Goal: Transaction & Acquisition: Purchase product/service

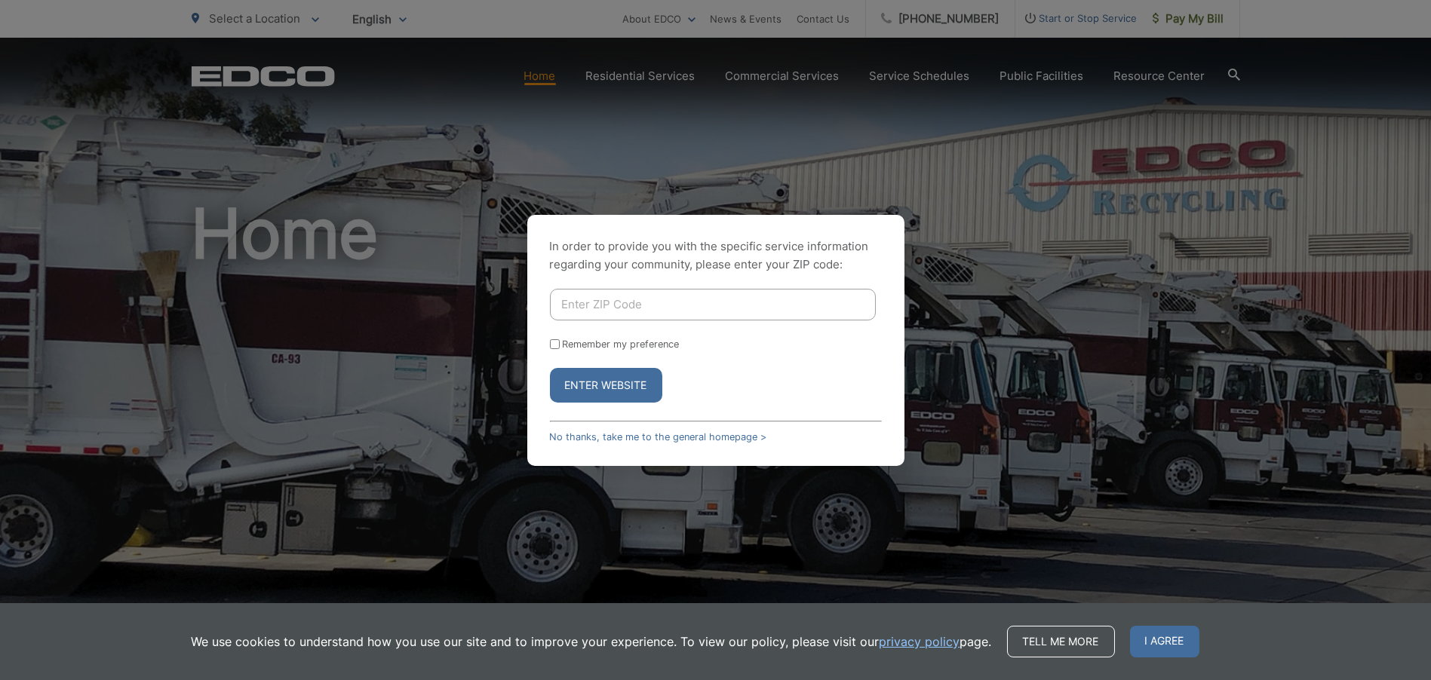
click at [640, 310] on input "Enter ZIP Code" at bounding box center [713, 305] width 326 height 32
type input "92024"
click at [620, 346] on label "Remember my preference" at bounding box center [621, 344] width 117 height 11
click at [560, 346] on input "Remember my preference" at bounding box center [555, 344] width 10 height 10
checkbox input "true"
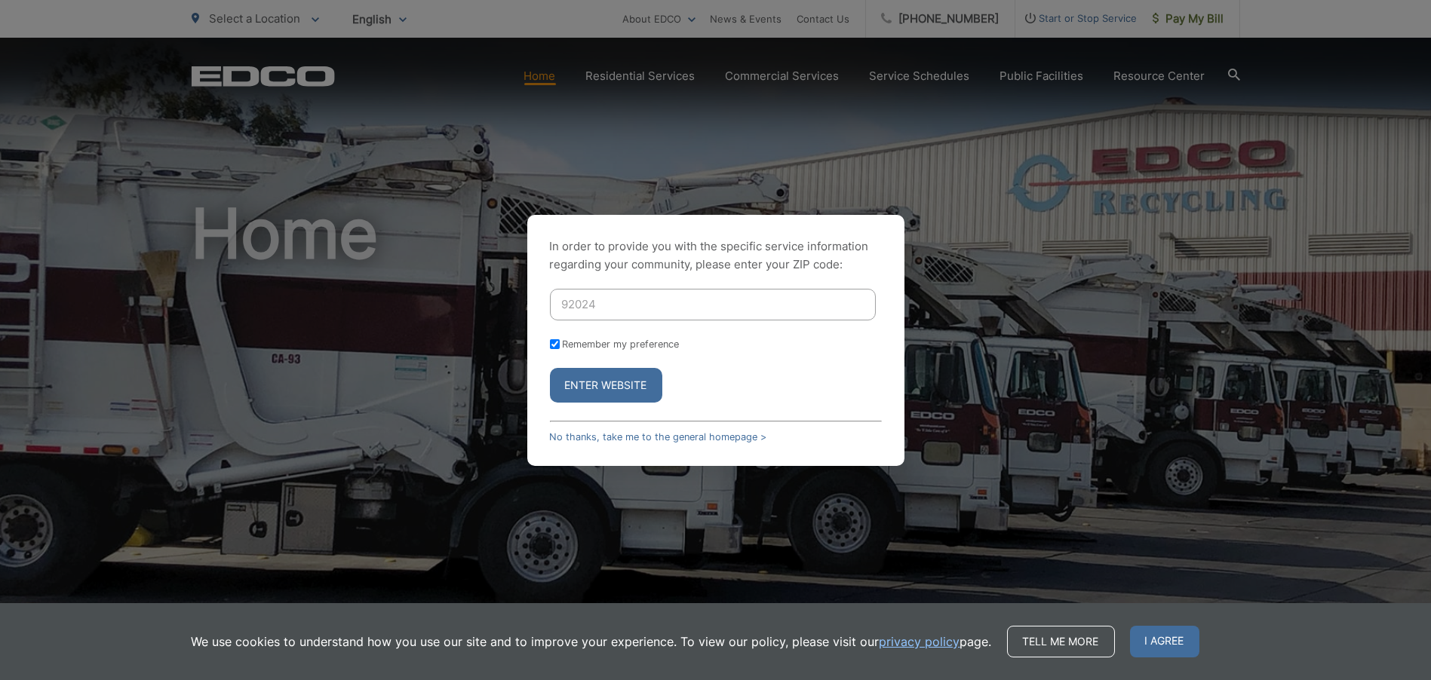
click at [612, 388] on button "Enter Website" at bounding box center [606, 385] width 112 height 35
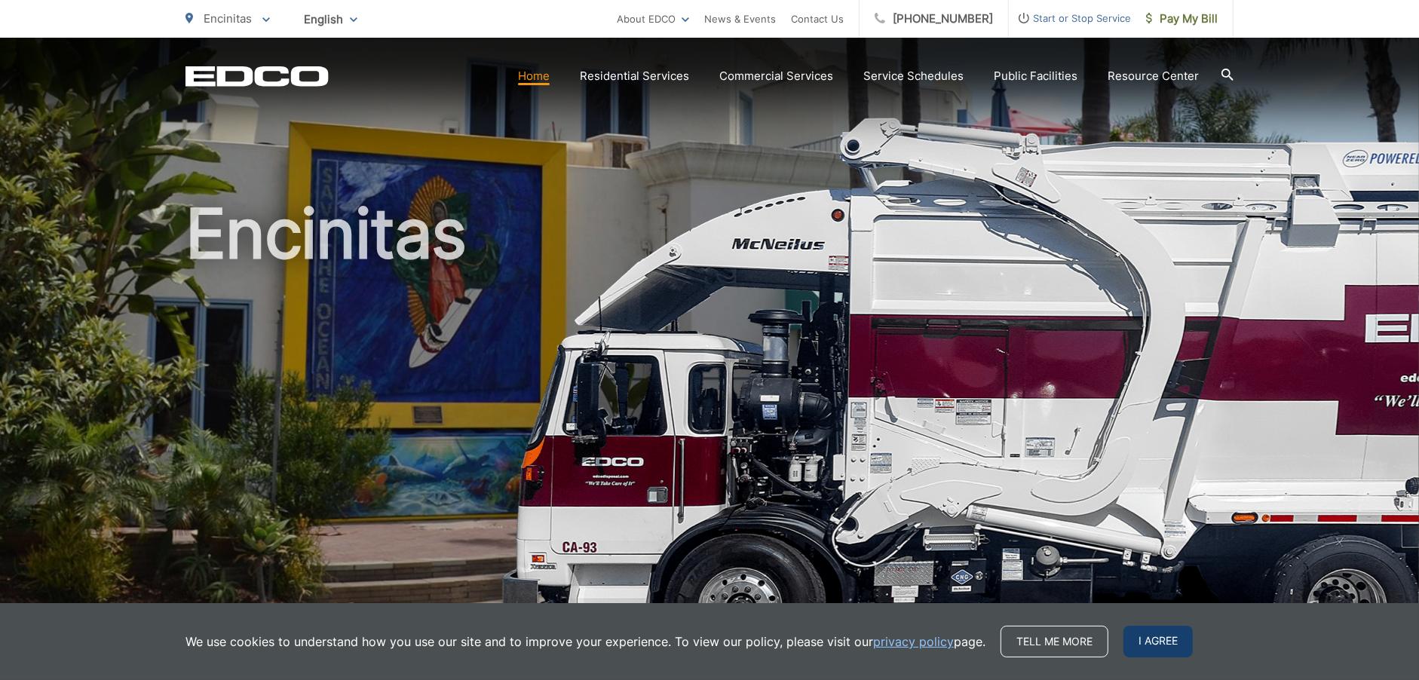
click at [1137, 652] on span "I agree" at bounding box center [1158, 642] width 69 height 32
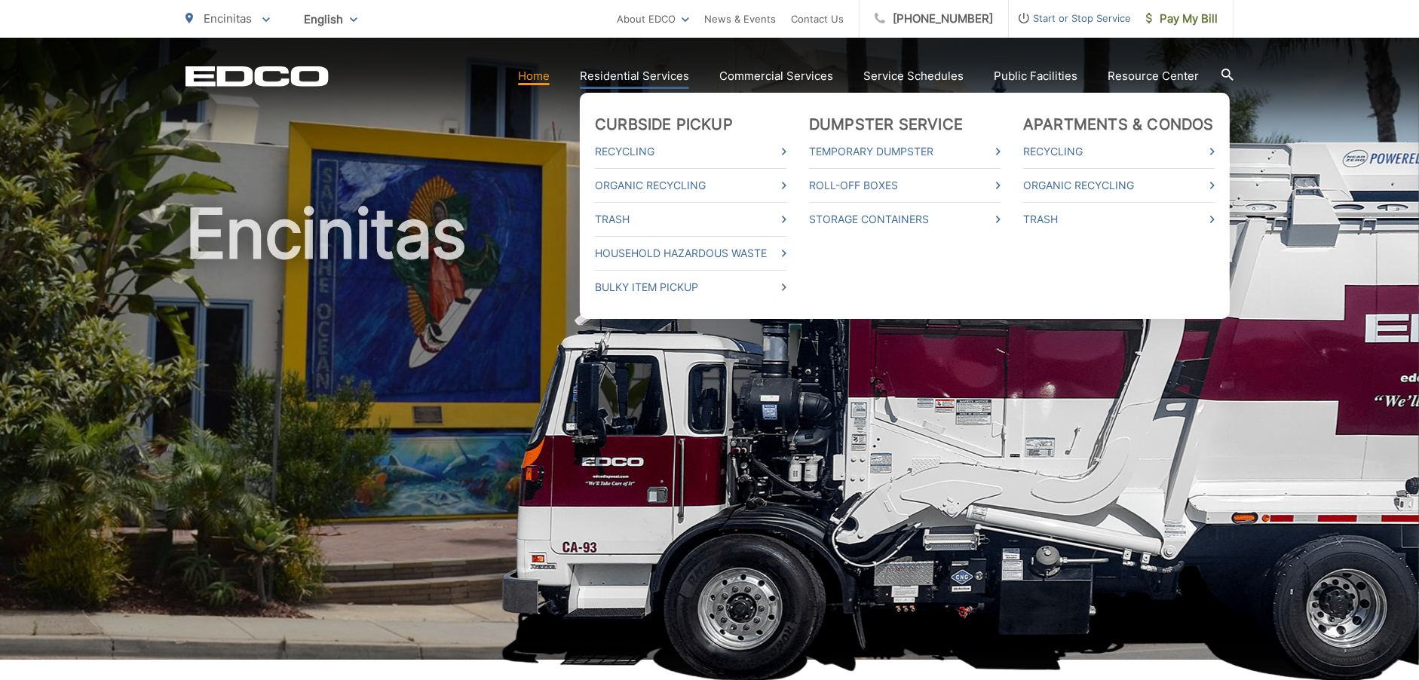
click at [614, 75] on link "Residential Services" at bounding box center [634, 76] width 109 height 18
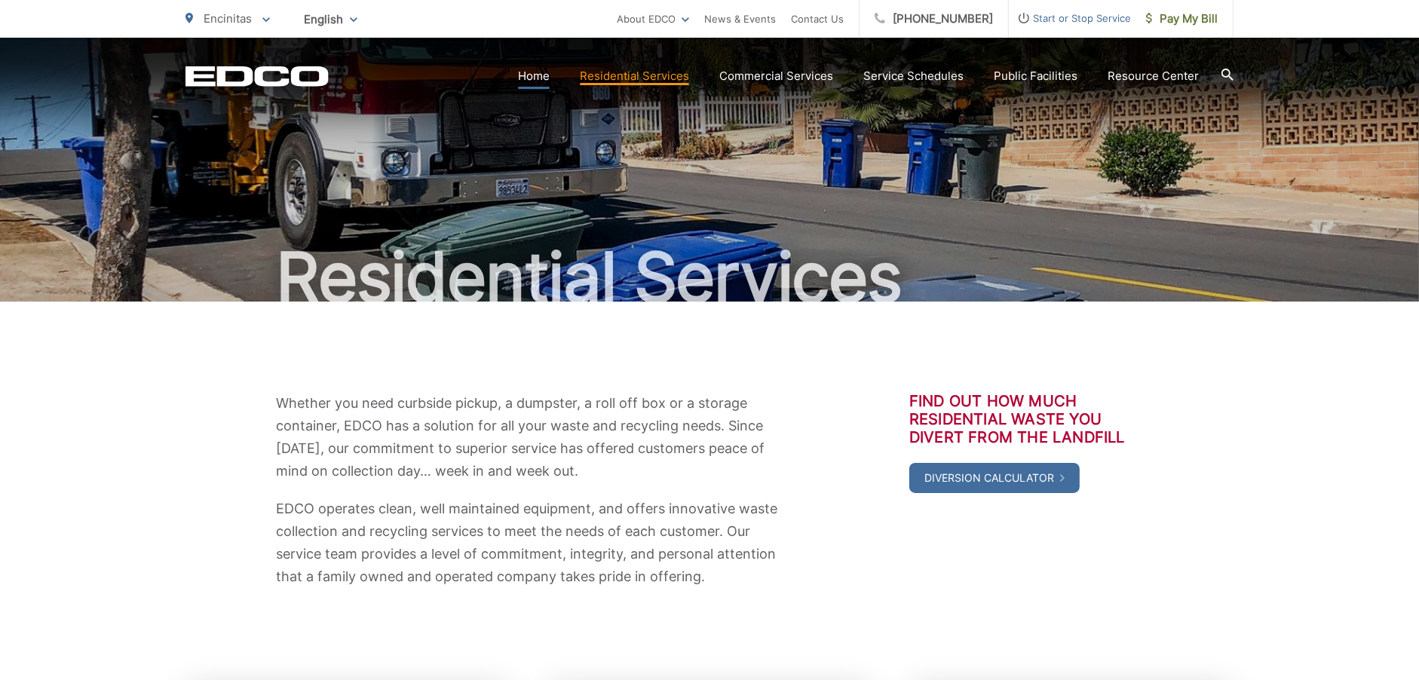
click at [550, 81] on link "Home" at bounding box center [534, 76] width 32 height 18
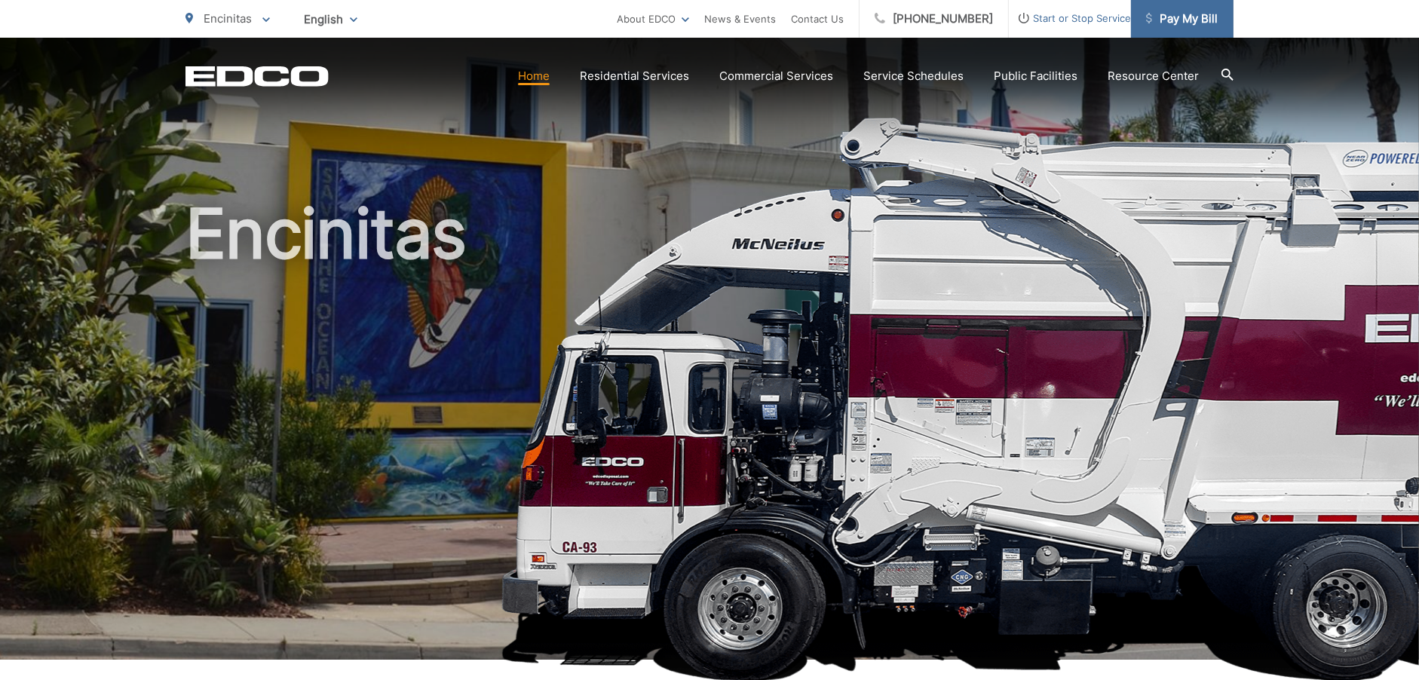
click at [1189, 23] on span "Pay My Bill" at bounding box center [1182, 19] width 72 height 18
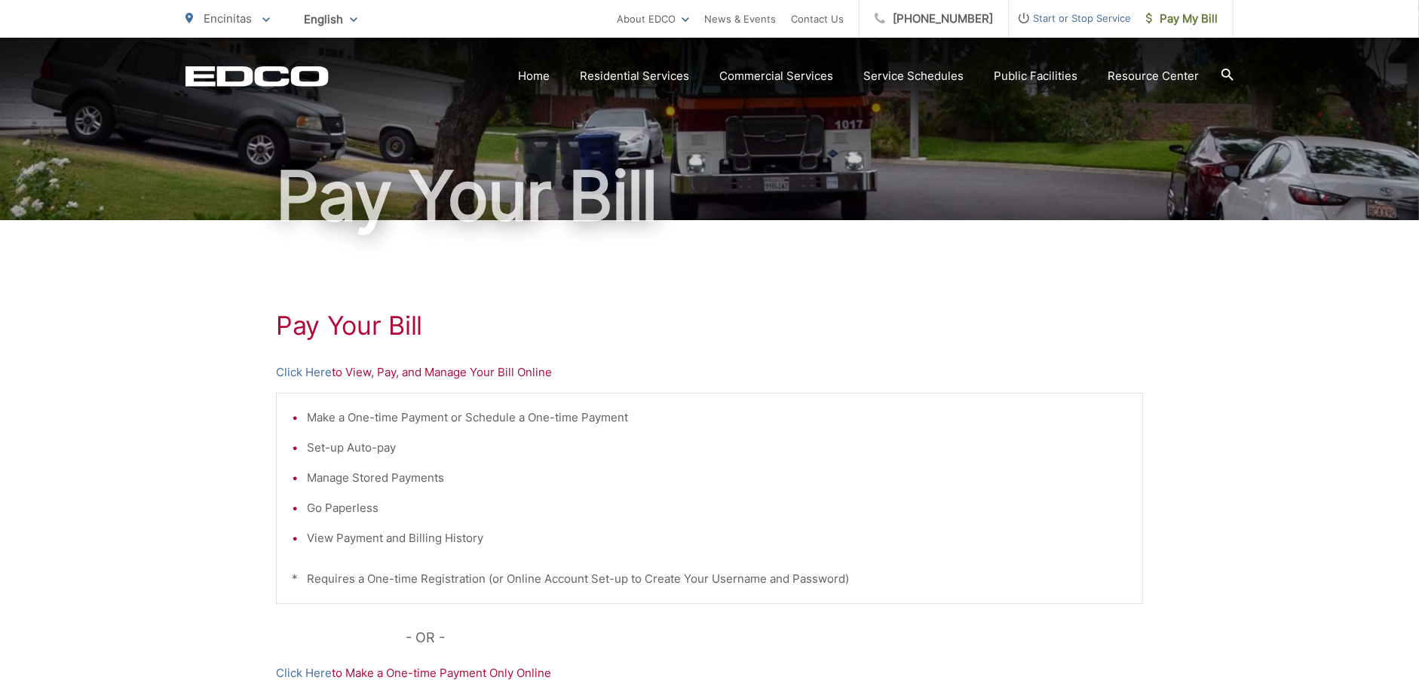
scroll to position [151, 0]
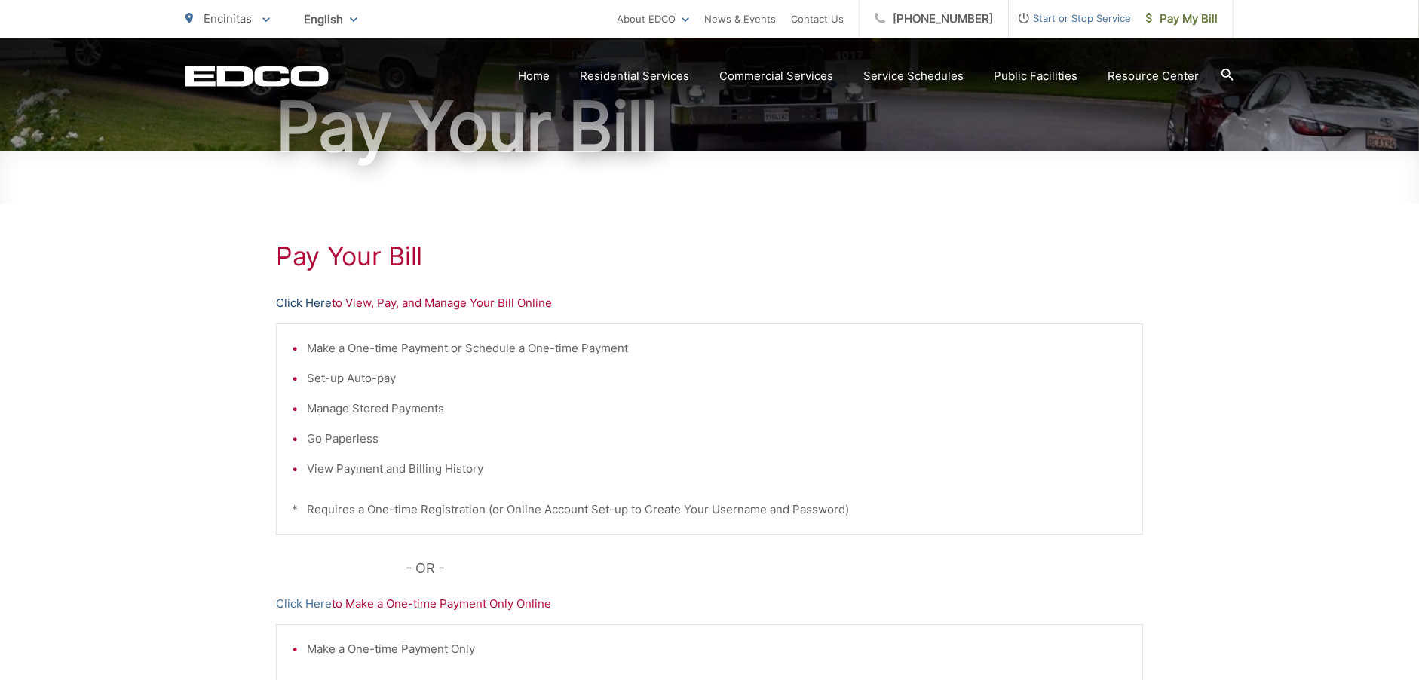
click at [301, 306] on link "Click Here" at bounding box center [304, 303] width 56 height 18
